Goal: Task Accomplishment & Management: Use online tool/utility

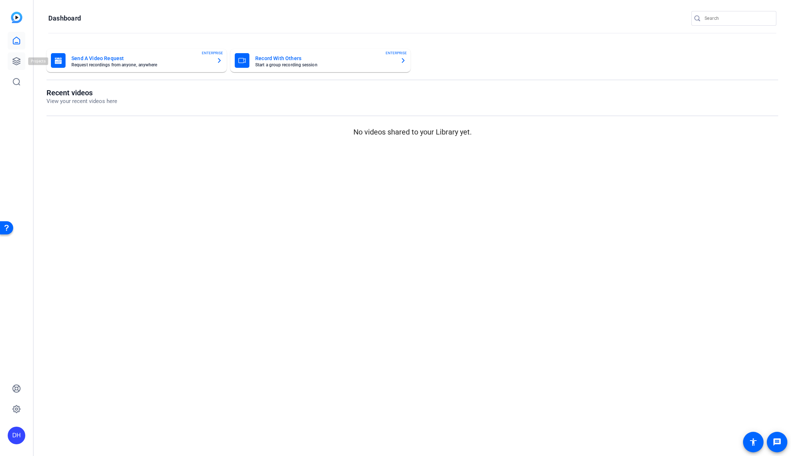
click at [21, 63] on link at bounding box center [17, 61] width 18 height 18
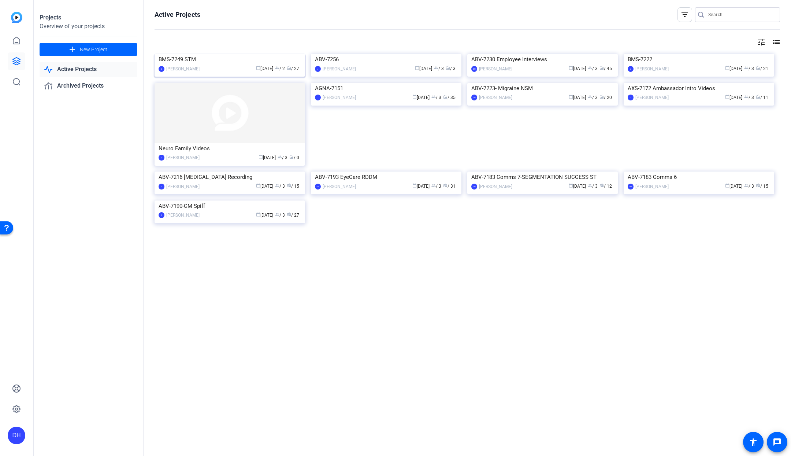
click at [209, 65] on div "BMS-7249 STM" at bounding box center [230, 59] width 143 height 11
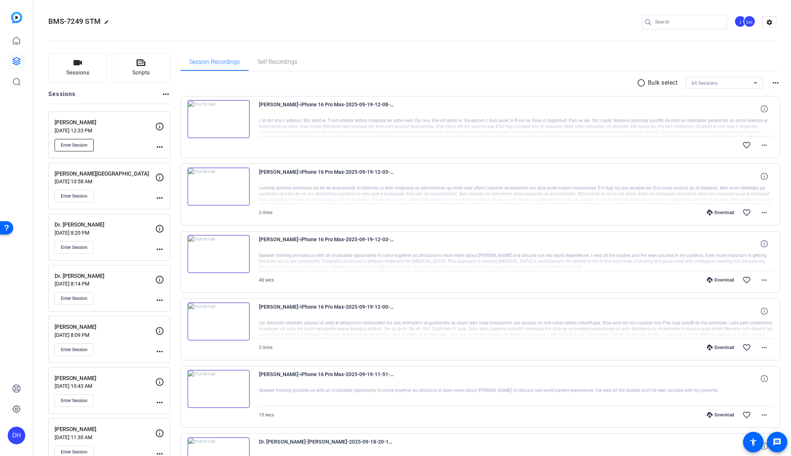
click at [86, 139] on button "Enter Session" at bounding box center [74, 145] width 39 height 12
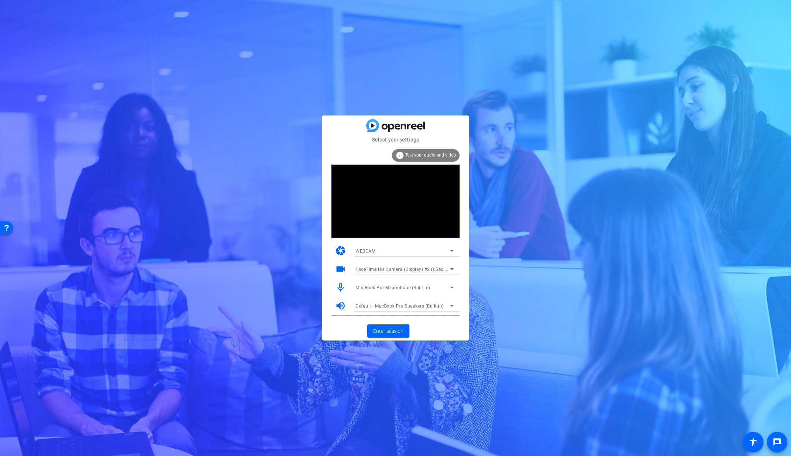
click at [419, 270] on span "FaceTime HD Camera (Display) #2 (05ac:1112)" at bounding box center [407, 269] width 102 height 6
click at [417, 294] on span "FaceTime HD Camera (Display) (05ac:1112)" at bounding box center [402, 295] width 93 height 9
click at [386, 333] on span "Enter session" at bounding box center [388, 331] width 30 height 8
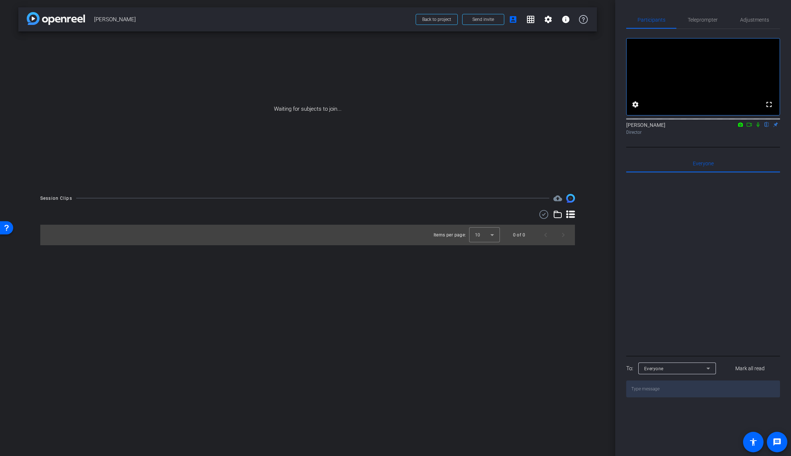
click at [750, 127] on icon at bounding box center [750, 124] width 6 height 5
click at [768, 127] on icon at bounding box center [767, 124] width 6 height 5
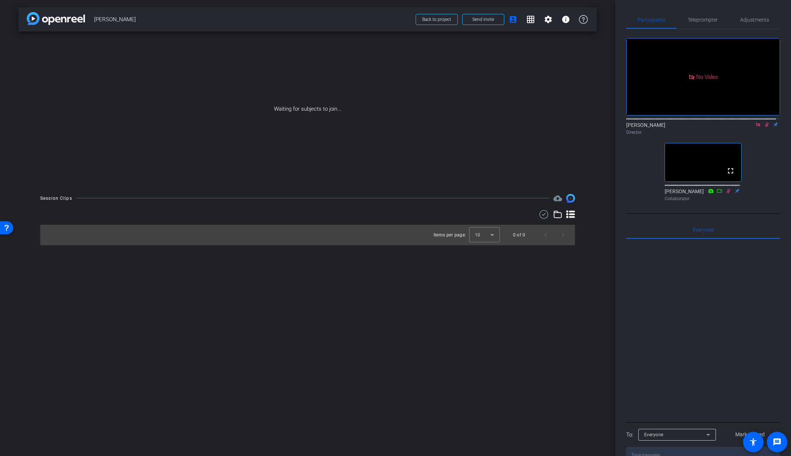
click at [764, 127] on icon at bounding box center [767, 124] width 6 height 5
click at [756, 127] on icon at bounding box center [759, 124] width 6 height 5
click at [702, 18] on span "Teleprompter" at bounding box center [703, 19] width 30 height 5
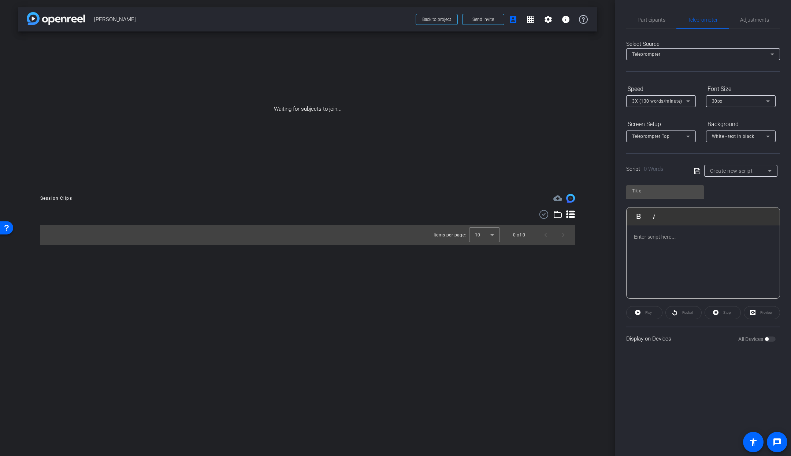
click at [728, 174] on div "Create new script" at bounding box center [740, 170] width 58 height 9
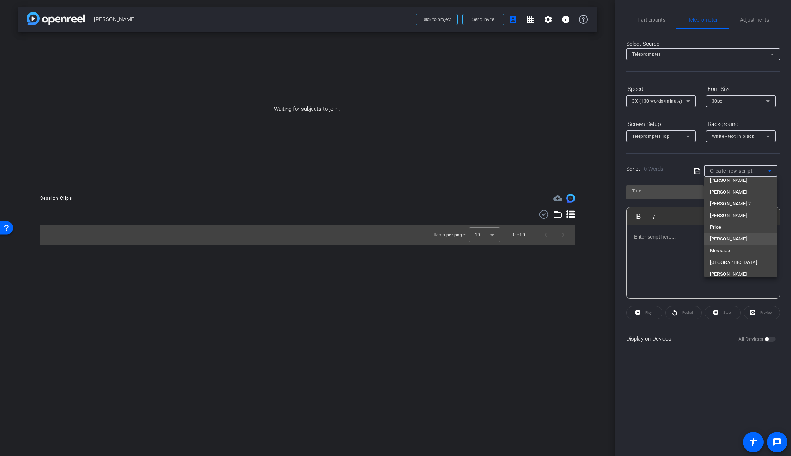
scroll to position [22, 0]
click at [717, 267] on span "[PERSON_NAME]" at bounding box center [729, 268] width 37 height 9
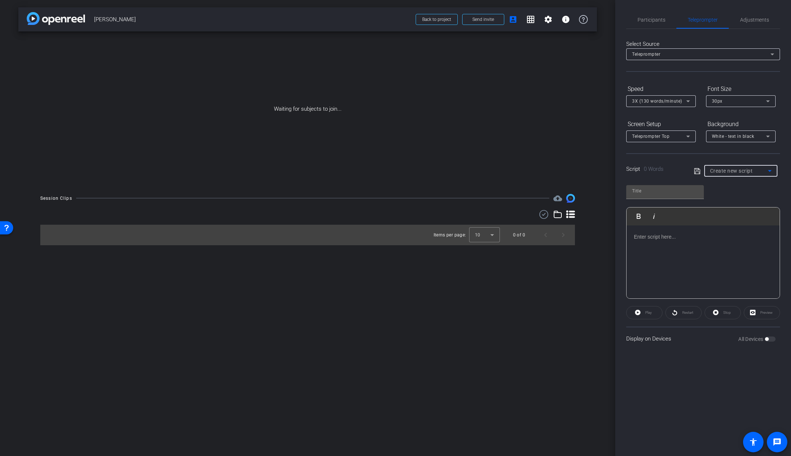
type input "[PERSON_NAME]"
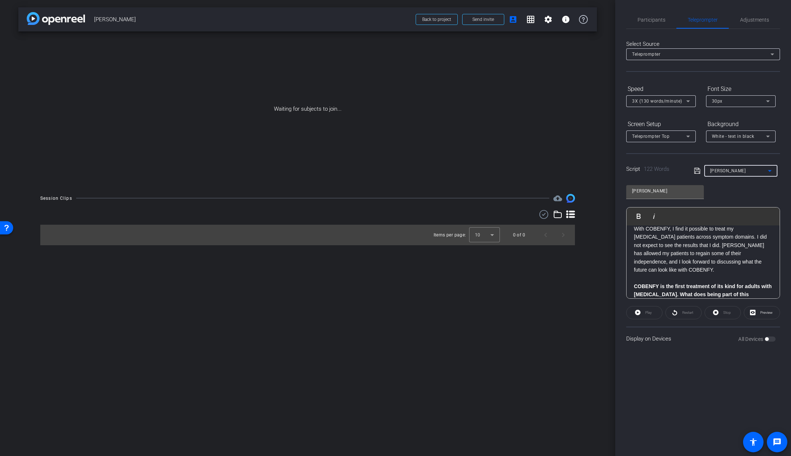
scroll to position [0, 0]
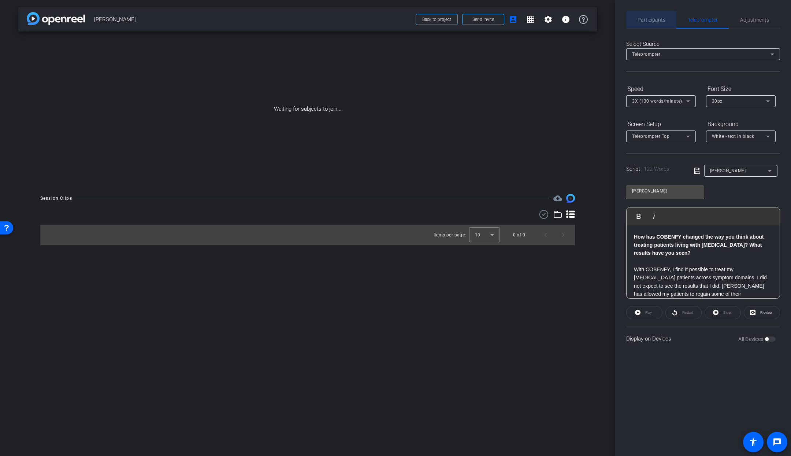
click at [656, 20] on span "Participants" at bounding box center [652, 19] width 28 height 5
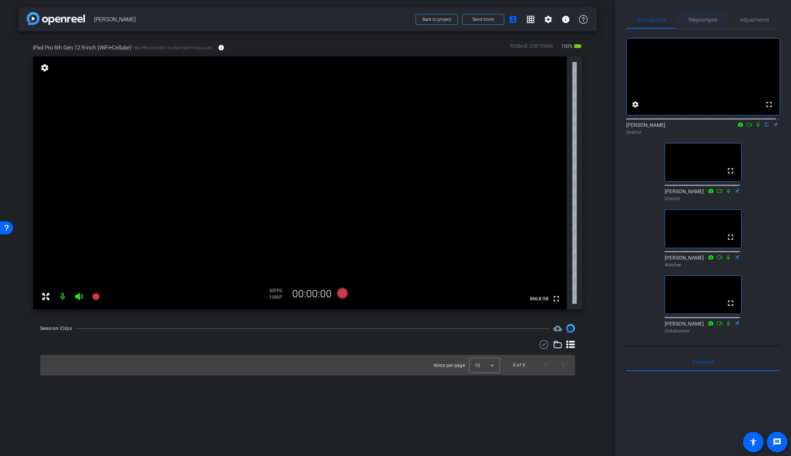
click at [706, 18] on span "Teleprompter" at bounding box center [703, 19] width 30 height 5
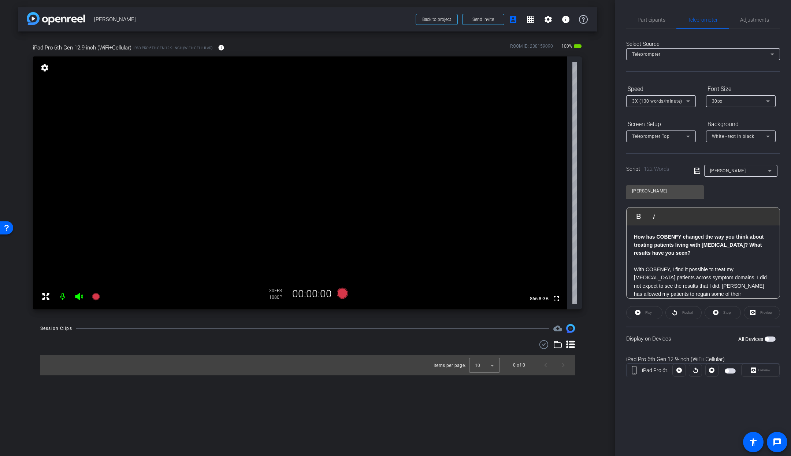
click at [731, 370] on span "button" at bounding box center [730, 370] width 11 height 5
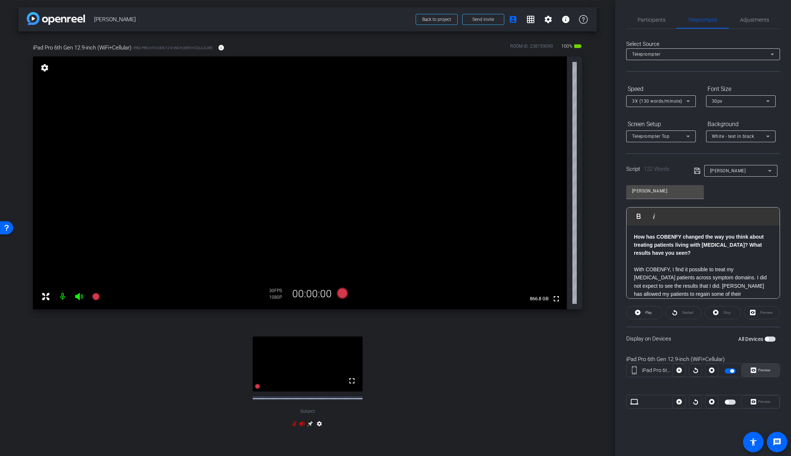
click at [765, 369] on span "Preview" at bounding box center [765, 370] width 12 height 4
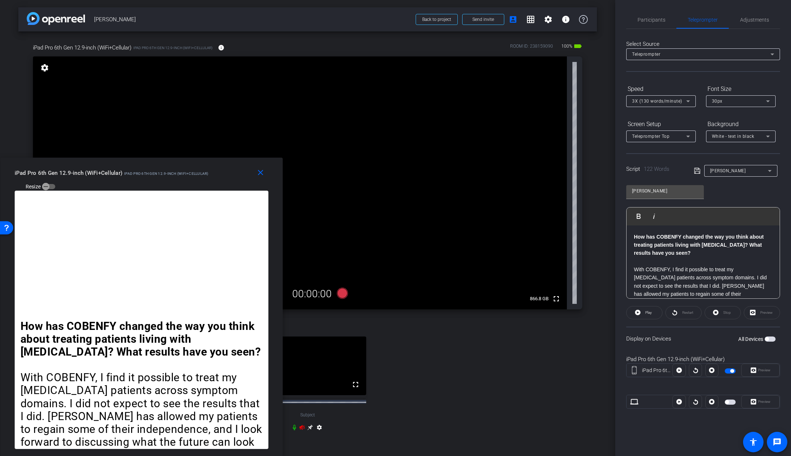
drag, startPoint x: 457, startPoint y: 89, endPoint x: 86, endPoint y: 197, distance: 387.1
click at [86, 197] on div "close iPad Pro 6th Gen 12.9-inch (WiFi+Cellular) iPad Pro 6th Gen 12.9-inch (Wi…" at bounding box center [141, 307] width 283 height 299
drag, startPoint x: 281, startPoint y: 451, endPoint x: 243, endPoint y: 465, distance: 41.4
click at [243, 455] on html "Accessibility Screen-Reader Guide, Feedback, and Issue Reporting | New window m…" at bounding box center [395, 228] width 791 height 456
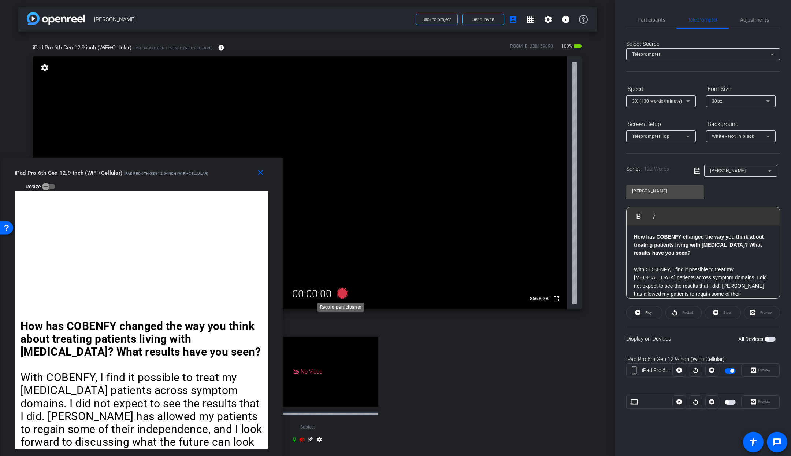
click at [340, 292] on icon at bounding box center [342, 293] width 11 height 11
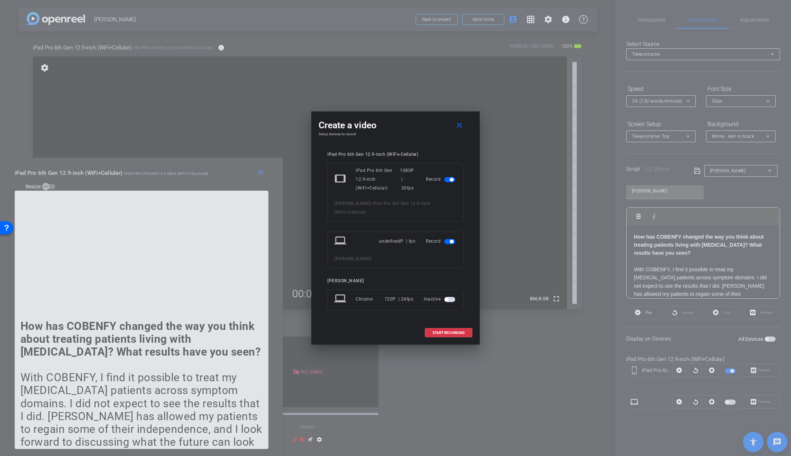
click at [449, 243] on span "button" at bounding box center [449, 241] width 11 height 5
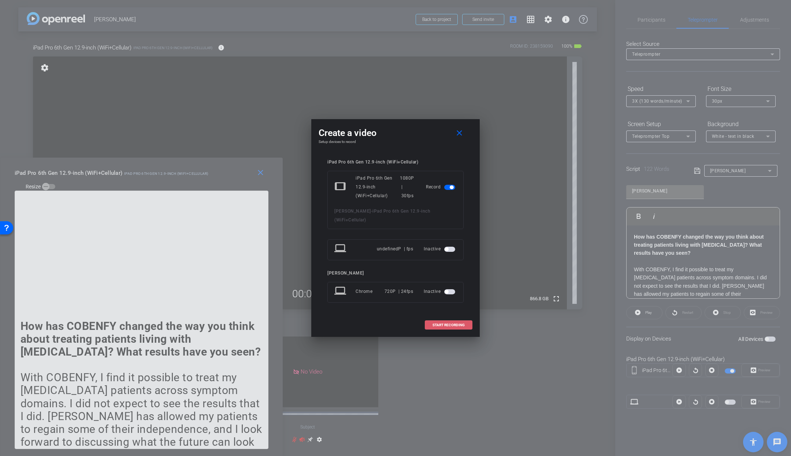
click at [451, 325] on span "START RECORDING" at bounding box center [449, 325] width 32 height 4
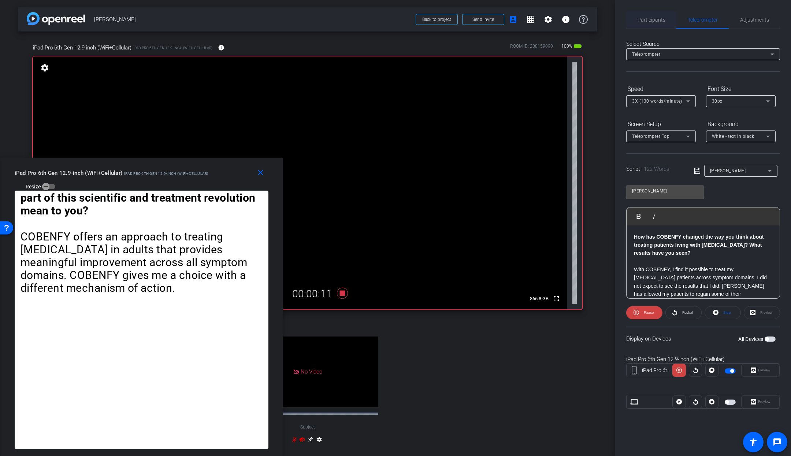
click at [652, 21] on span "Participants" at bounding box center [652, 19] width 28 height 5
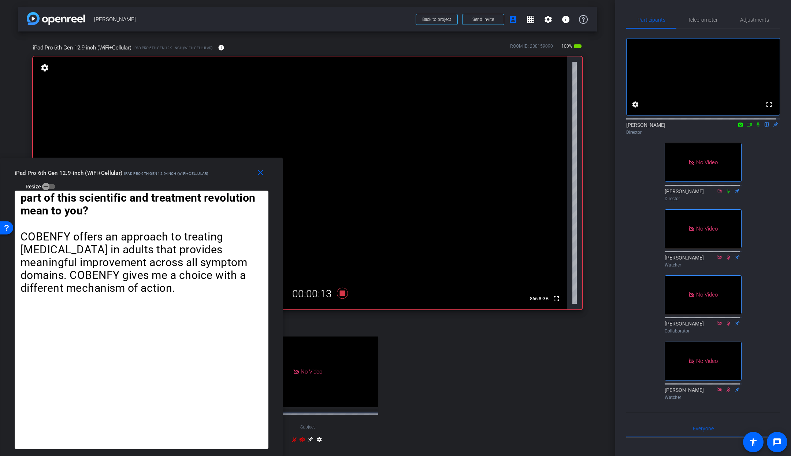
click at [747, 127] on icon at bounding box center [750, 124] width 6 height 5
click at [698, 19] on span "Teleprompter" at bounding box center [703, 19] width 30 height 5
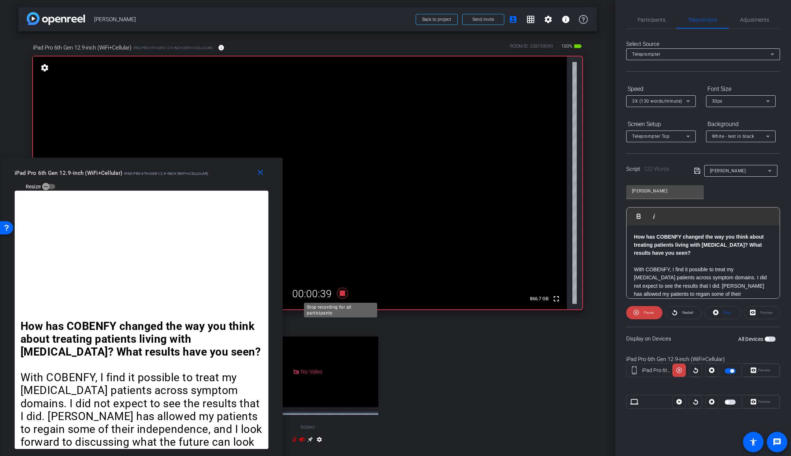
click at [342, 293] on icon at bounding box center [342, 293] width 11 height 11
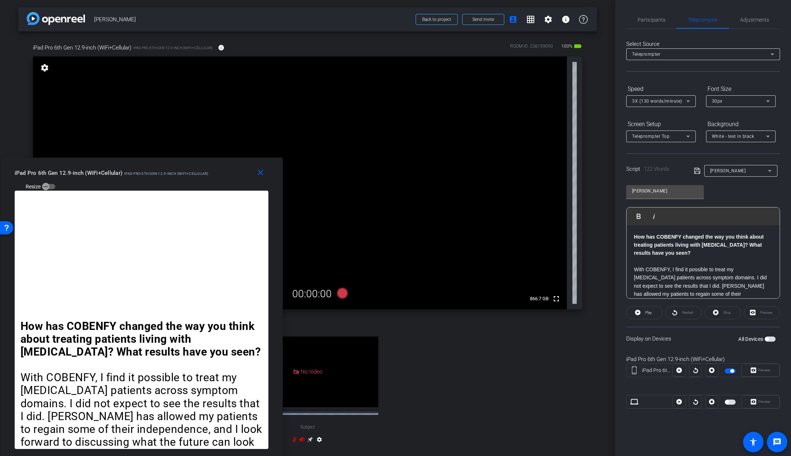
click at [730, 371] on span "button" at bounding box center [730, 370] width 11 height 5
click at [659, 17] on span "Participants" at bounding box center [652, 19] width 28 height 5
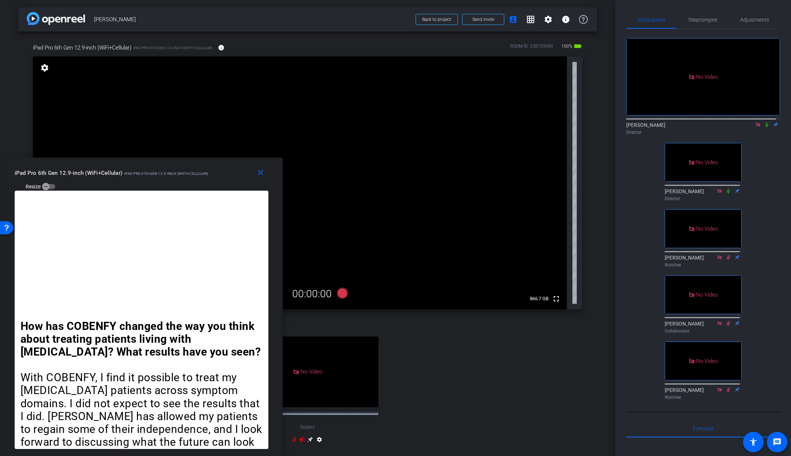
click at [763, 121] on mat-icon at bounding box center [767, 124] width 9 height 7
click at [260, 172] on mat-icon "close" at bounding box center [260, 172] width 9 height 9
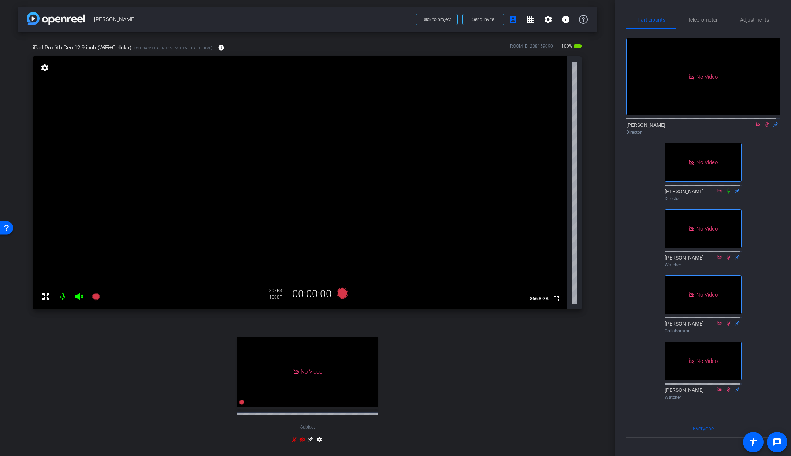
click at [196, 358] on div "No Video Subject settings" at bounding box center [308, 388] width 550 height 137
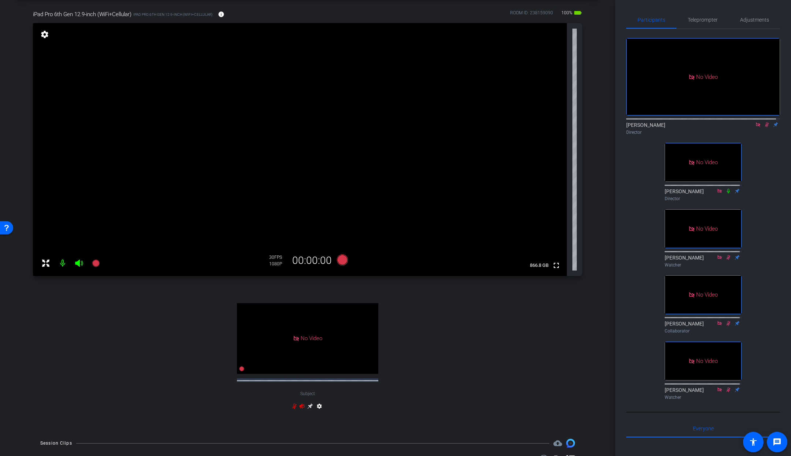
scroll to position [91, 0]
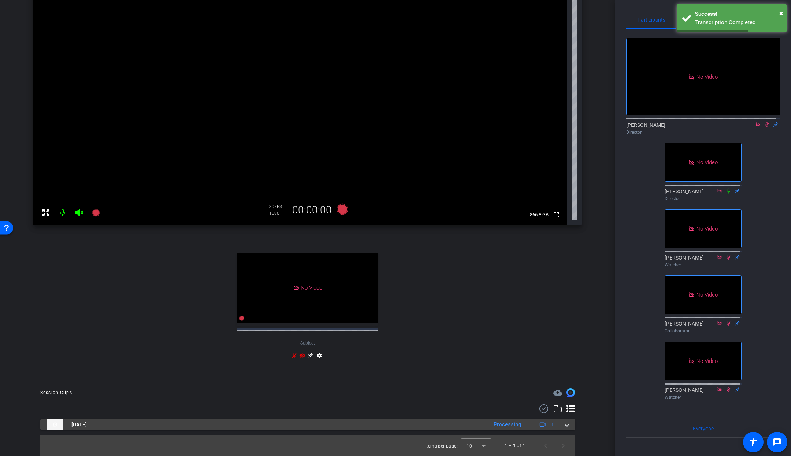
click at [566, 424] on span at bounding box center [567, 425] width 3 height 8
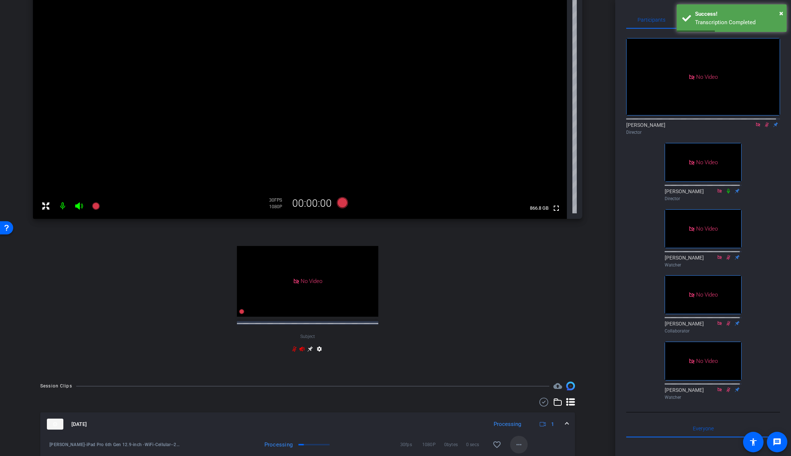
click at [515, 449] on mat-icon "more_horiz" at bounding box center [519, 444] width 9 height 9
click at [521, 382] on span "Download Original" at bounding box center [534, 380] width 44 height 9
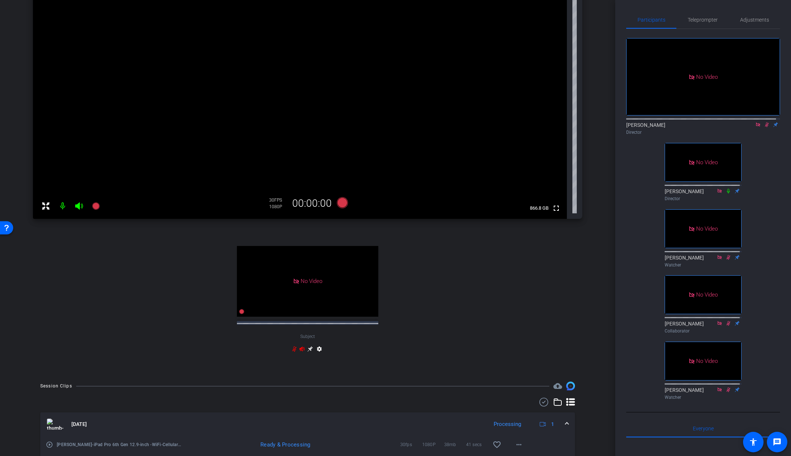
scroll to position [95, 0]
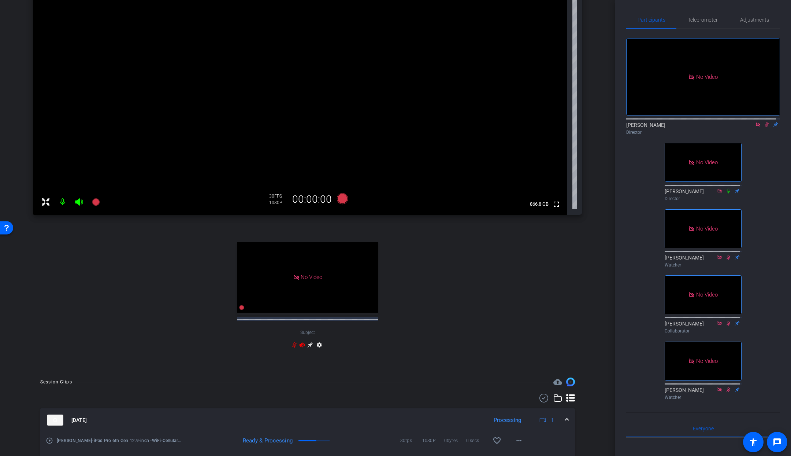
click at [765, 122] on icon at bounding box center [767, 124] width 4 height 5
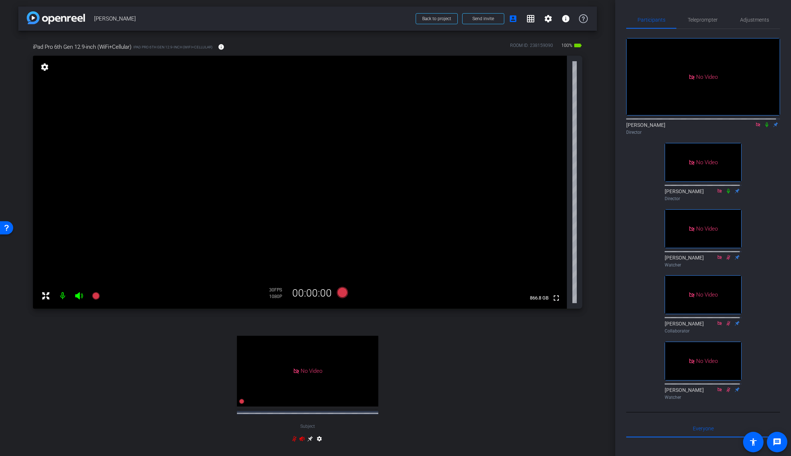
scroll to position [0, 0]
click at [700, 18] on span "Teleprompter" at bounding box center [703, 19] width 30 height 5
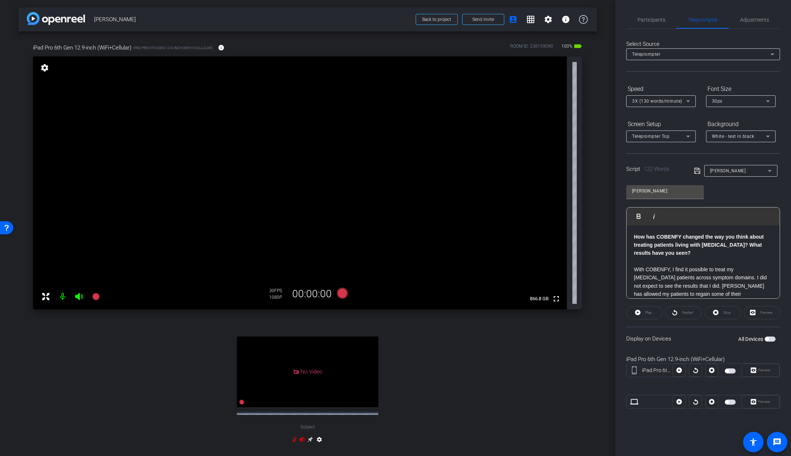
click at [696, 370] on div at bounding box center [695, 370] width 13 height 13
click at [682, 309] on div "Restart" at bounding box center [684, 312] width 36 height 13
click at [770, 371] on div "Preview" at bounding box center [761, 370] width 38 height 13
click at [762, 368] on div "Preview" at bounding box center [761, 370] width 38 height 13
click at [763, 371] on div "Preview" at bounding box center [761, 370] width 38 height 13
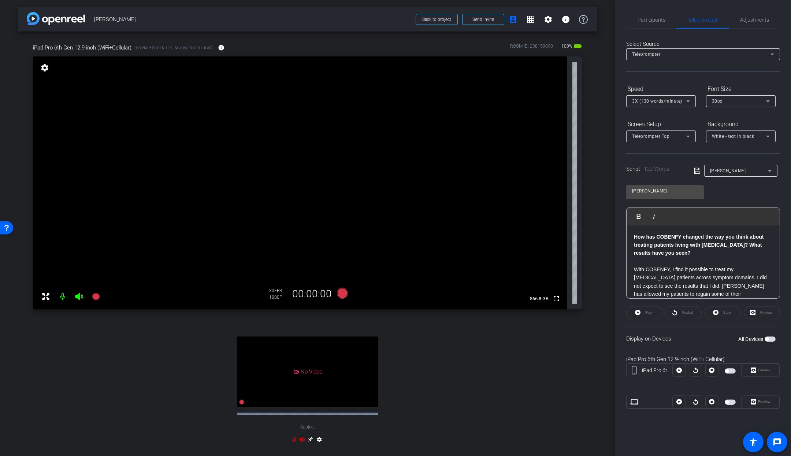
click at [733, 370] on span "button" at bounding box center [730, 370] width 11 height 5
click at [764, 370] on span "Preview" at bounding box center [765, 370] width 12 height 4
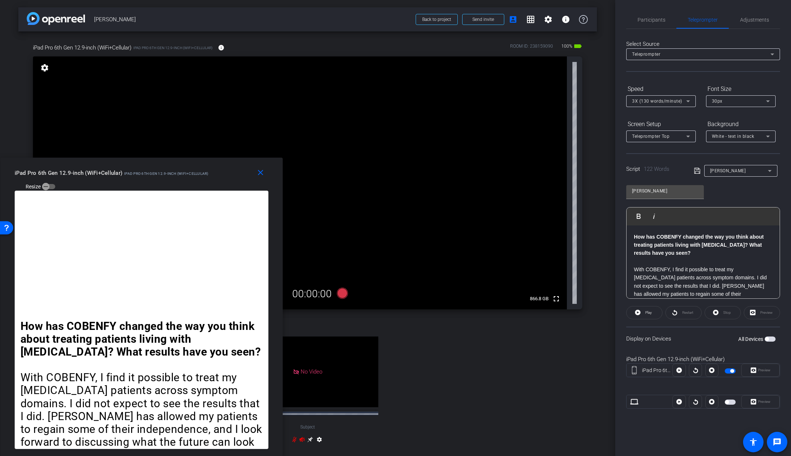
drag, startPoint x: 466, startPoint y: 87, endPoint x: 195, endPoint y: 226, distance: 304.3
click at [195, 226] on div "close iPad Pro 6th Gen 12.9-inch (WiFi+Cellular) iPad Pro 6th Gen 12.9-inch (Wi…" at bounding box center [141, 307] width 283 height 299
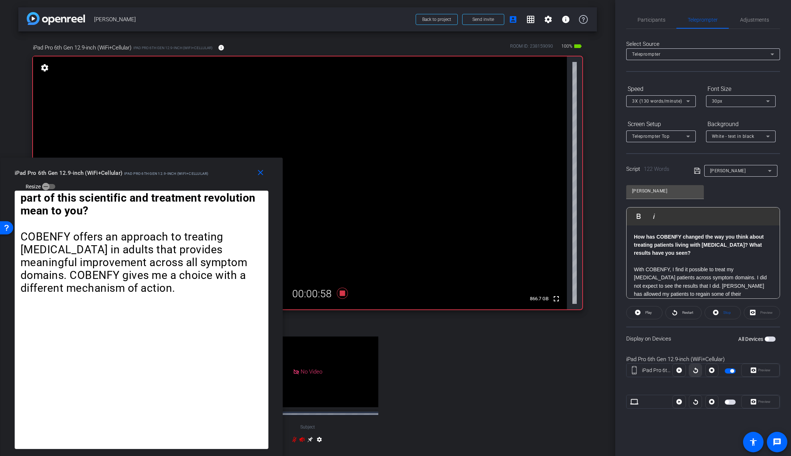
click at [697, 371] on icon at bounding box center [695, 370] width 5 height 11
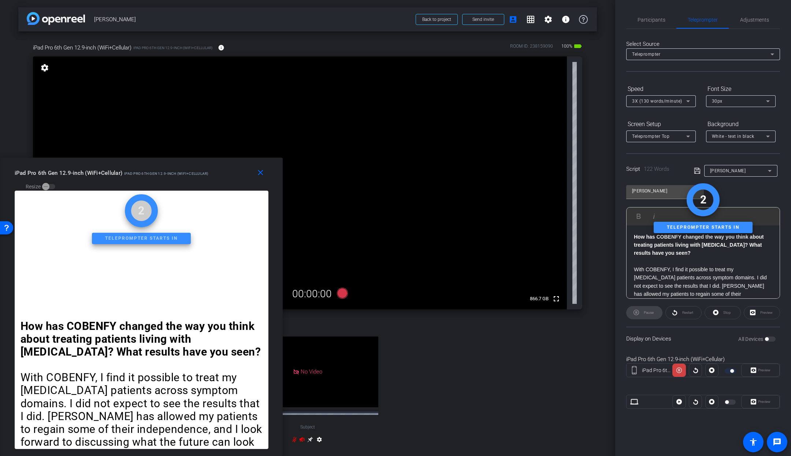
click at [712, 371] on div at bounding box center [712, 370] width 13 height 13
click at [713, 371] on div at bounding box center [712, 370] width 13 height 13
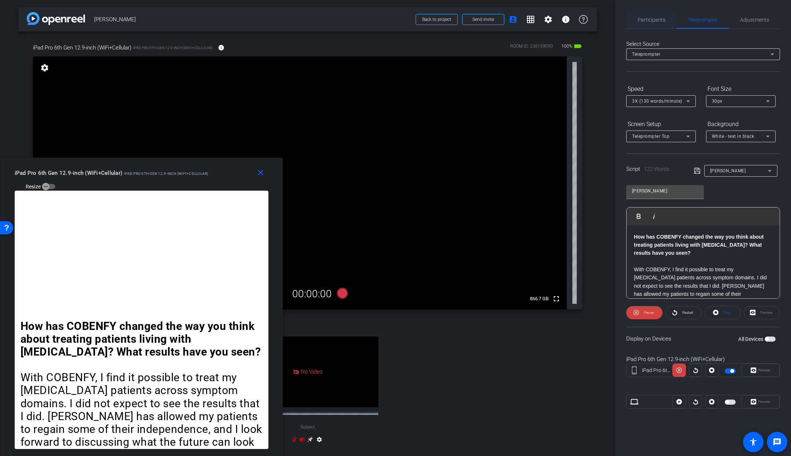
click at [653, 19] on span "Participants" at bounding box center [652, 19] width 28 height 5
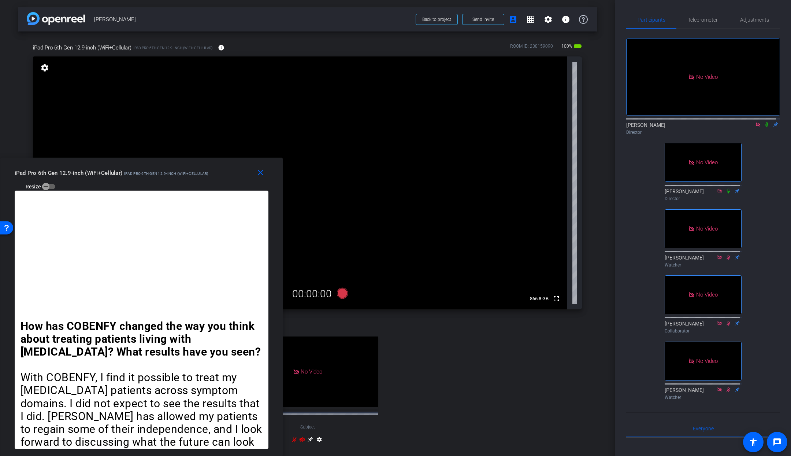
click at [766, 122] on icon at bounding box center [767, 124] width 3 height 5
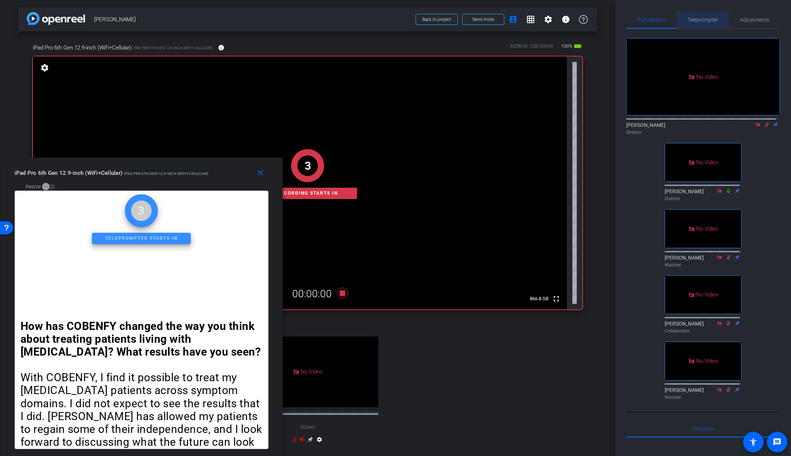
click at [702, 18] on span "Teleprompter" at bounding box center [703, 19] width 30 height 5
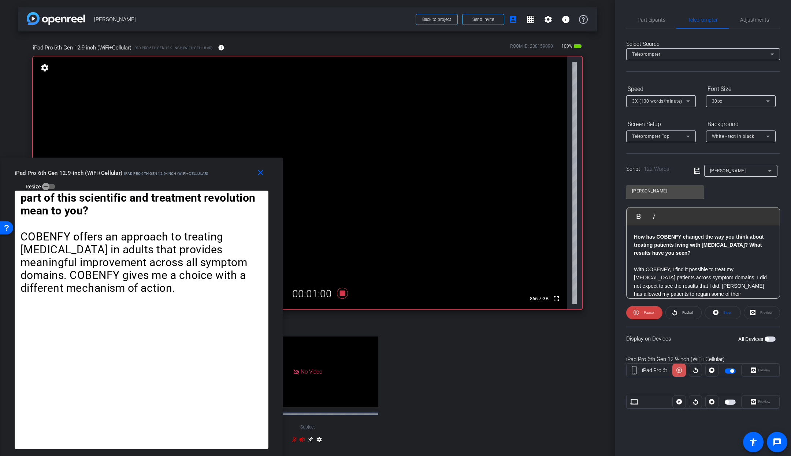
click at [681, 371] on icon at bounding box center [679, 370] width 5 height 11
click at [634, 271] on p "With COBENFY, I find it possible to treat my [MEDICAL_DATA] patients across sym…" at bounding box center [703, 289] width 139 height 49
click at [644, 216] on span "Play" at bounding box center [643, 216] width 11 height 6
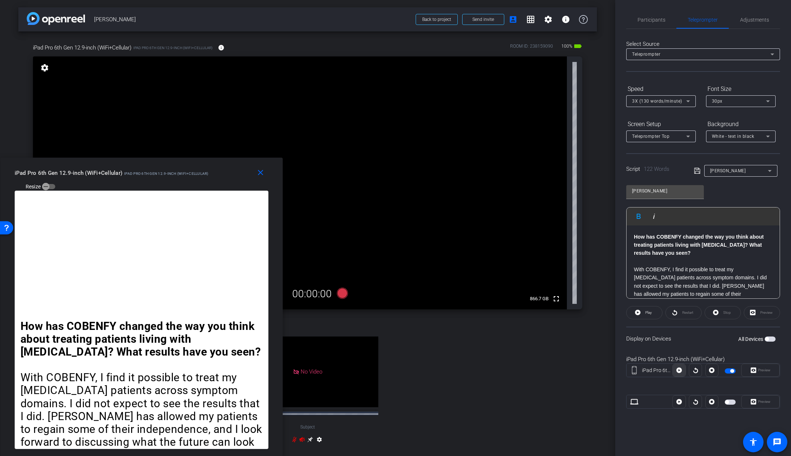
click at [681, 372] on icon at bounding box center [679, 370] width 5 height 5
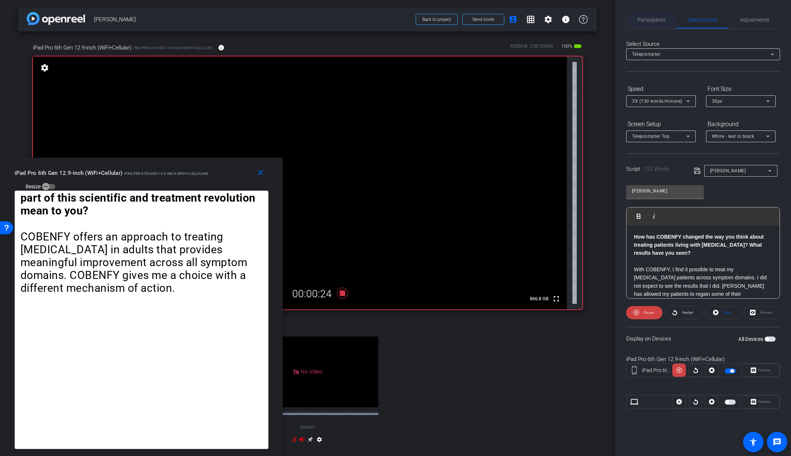
click at [643, 21] on span "Participants" at bounding box center [652, 19] width 28 height 5
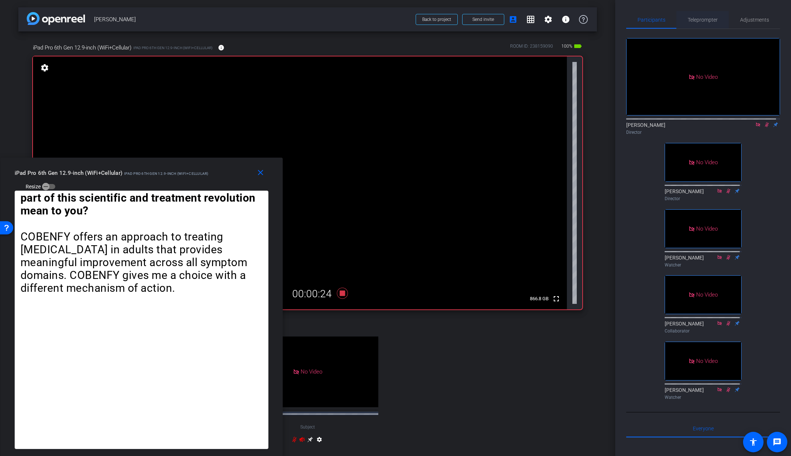
click at [695, 21] on span "Teleprompter" at bounding box center [703, 19] width 30 height 5
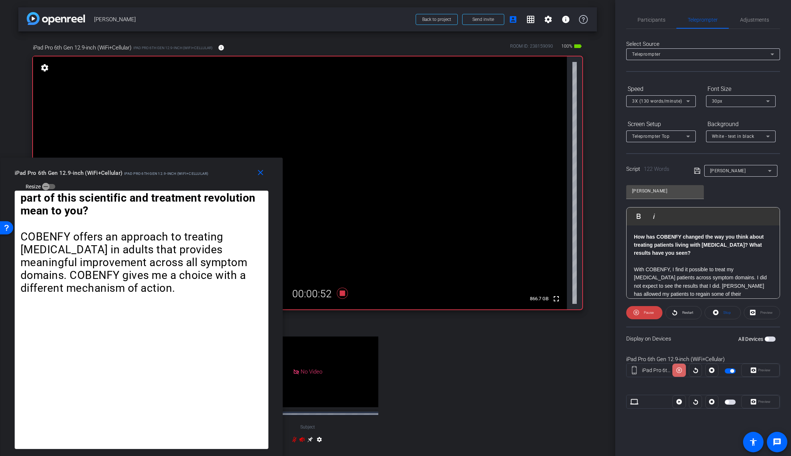
click at [679, 370] on icon at bounding box center [679, 370] width 5 height 5
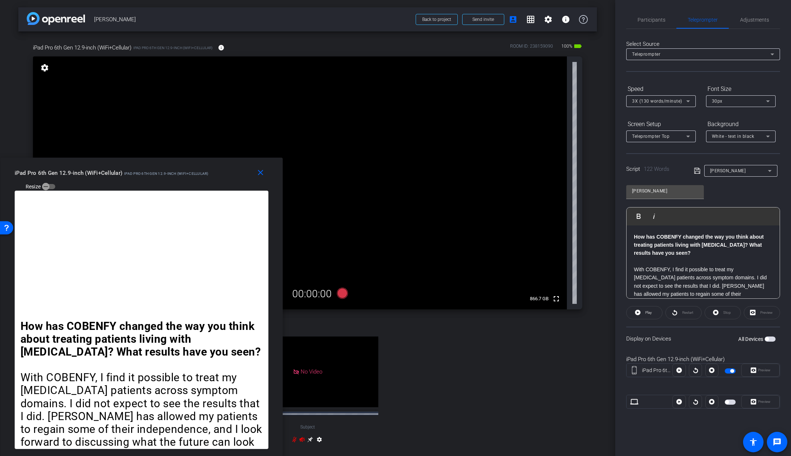
click at [728, 371] on span "button" at bounding box center [730, 370] width 11 height 5
click at [653, 21] on span "Participants" at bounding box center [652, 19] width 28 height 5
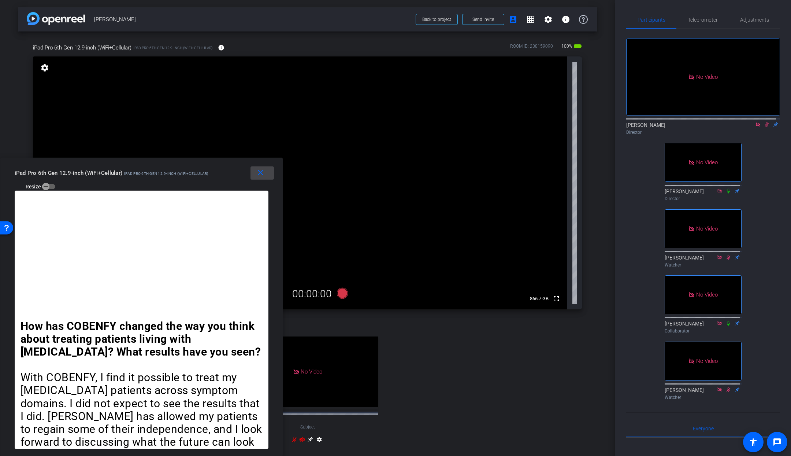
click at [261, 174] on mat-icon "close" at bounding box center [260, 172] width 9 height 9
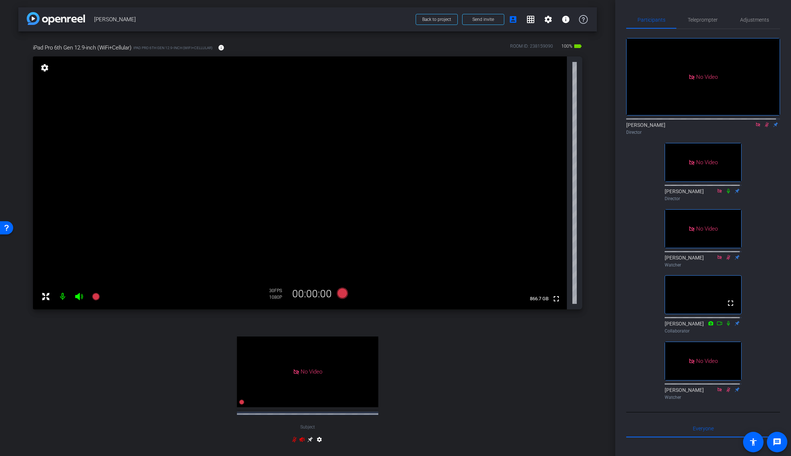
click at [765, 122] on icon at bounding box center [767, 124] width 4 height 5
click at [756, 122] on icon at bounding box center [758, 124] width 4 height 4
